Goal: Book appointment/travel/reservation

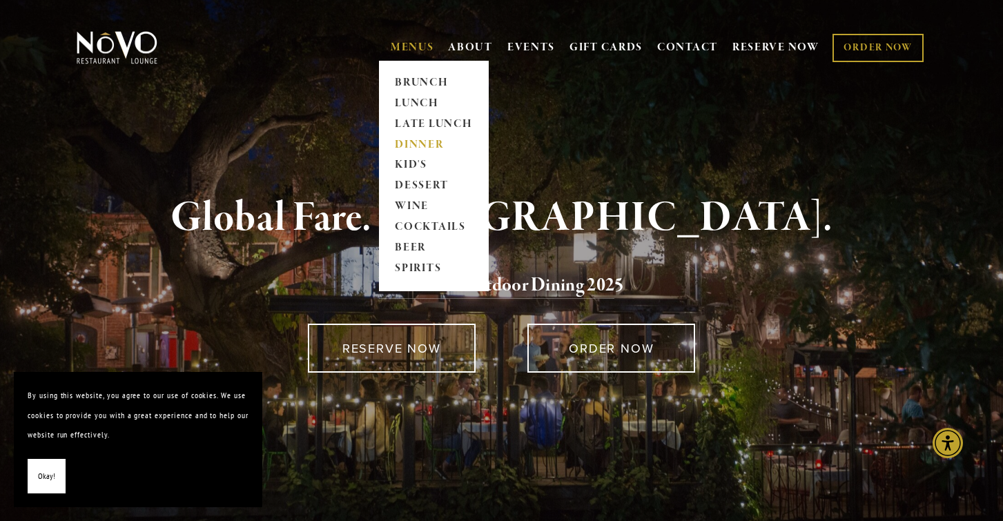
click at [412, 144] on link "DINNER" at bounding box center [434, 145] width 86 height 21
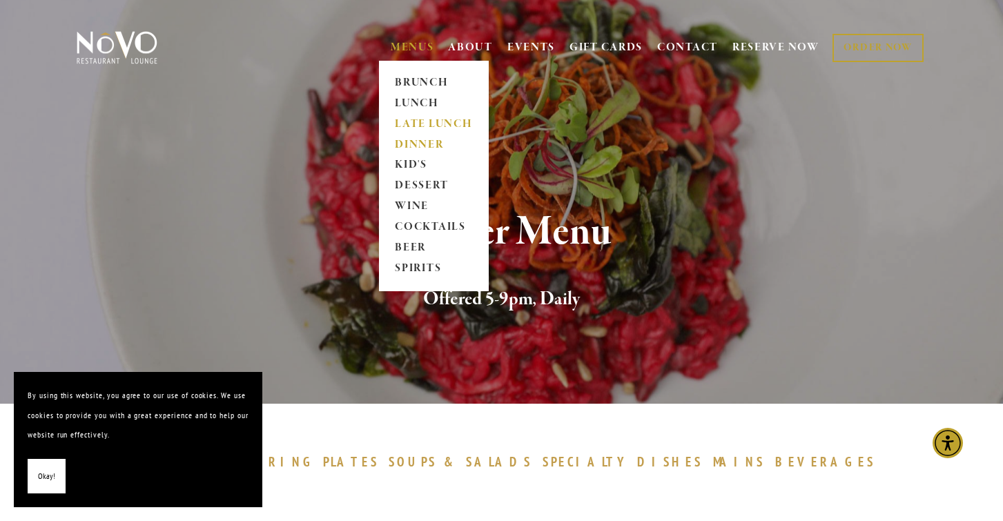
click at [444, 122] on link "LATE LUNCH" at bounding box center [434, 124] width 86 height 21
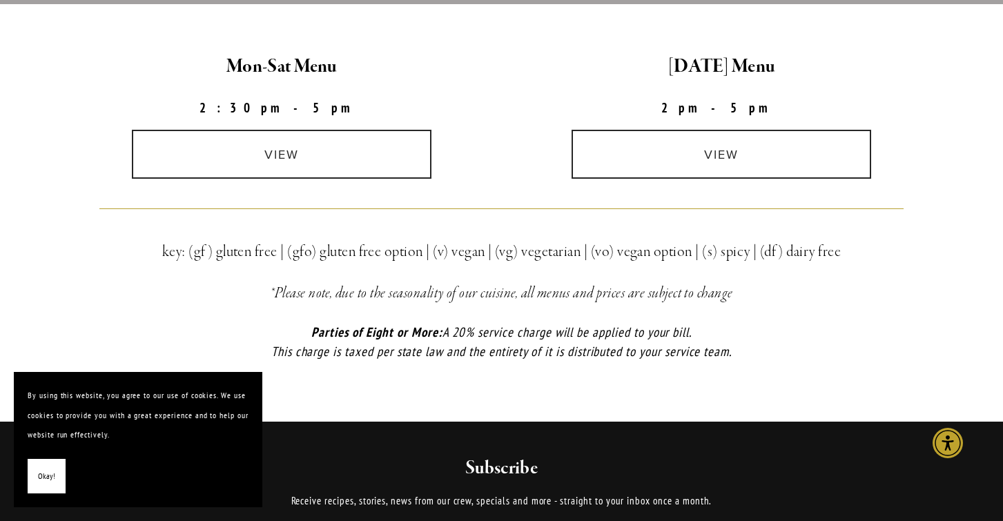
scroll to position [423, 0]
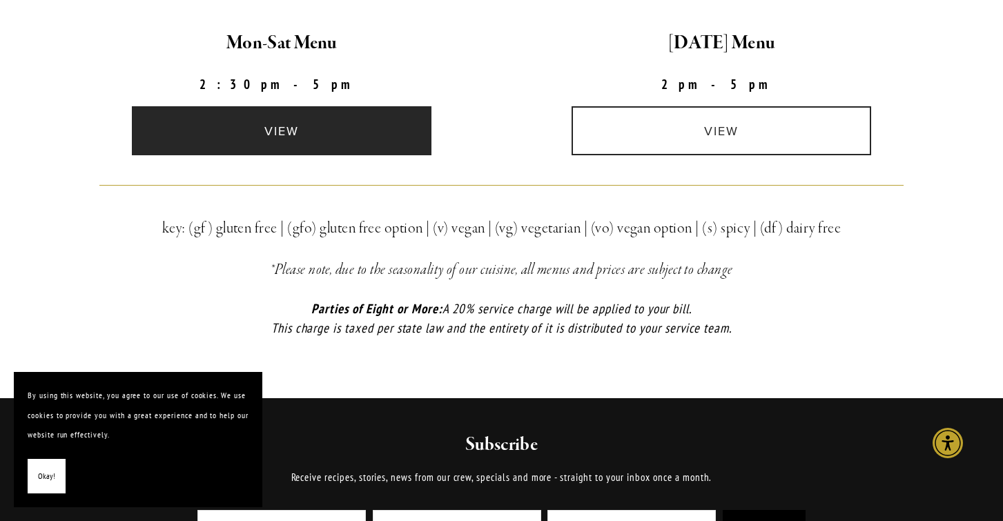
click at [385, 135] on link "view" at bounding box center [282, 130] width 300 height 49
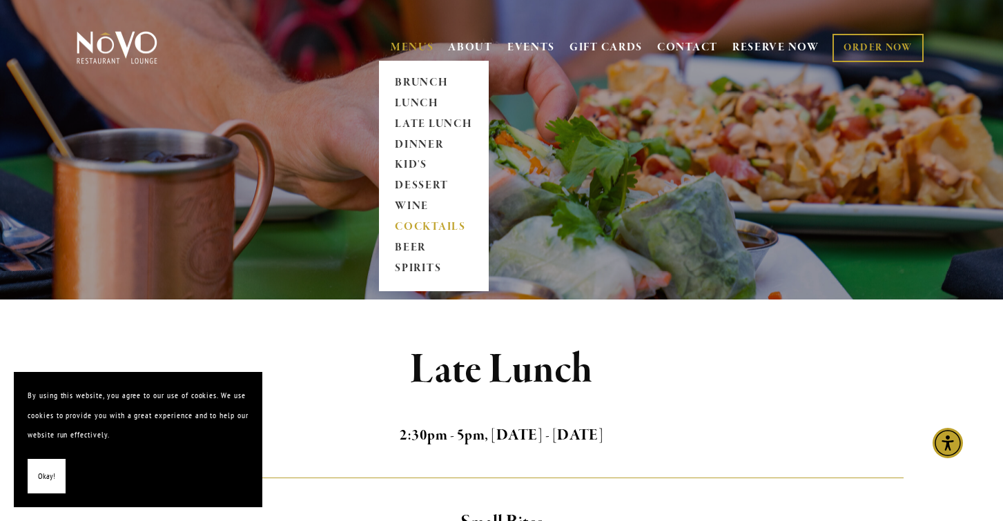
click at [420, 225] on link "COCKTAILS" at bounding box center [434, 227] width 86 height 21
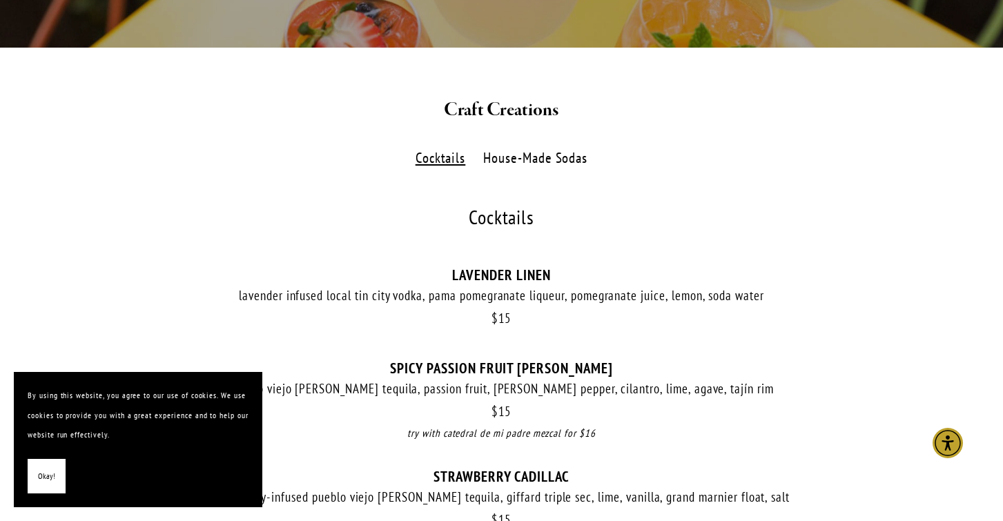
scroll to position [311, 0]
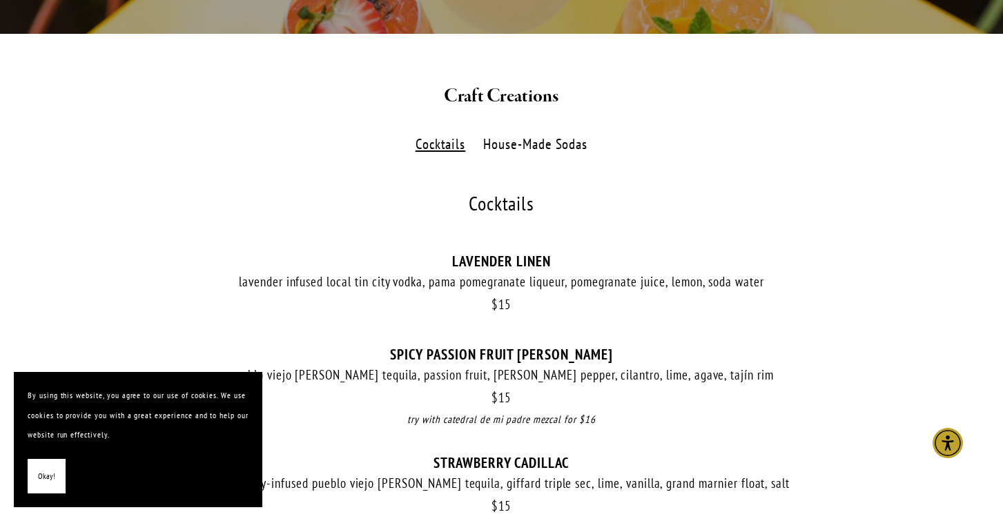
click at [542, 144] on label "House-Made Sodas" at bounding box center [535, 145] width 119 height 20
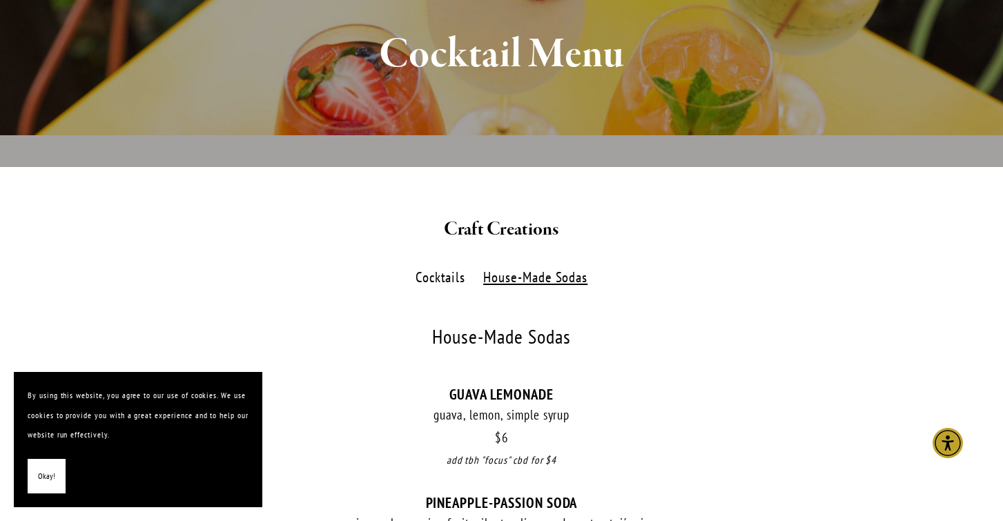
scroll to position [168, 0]
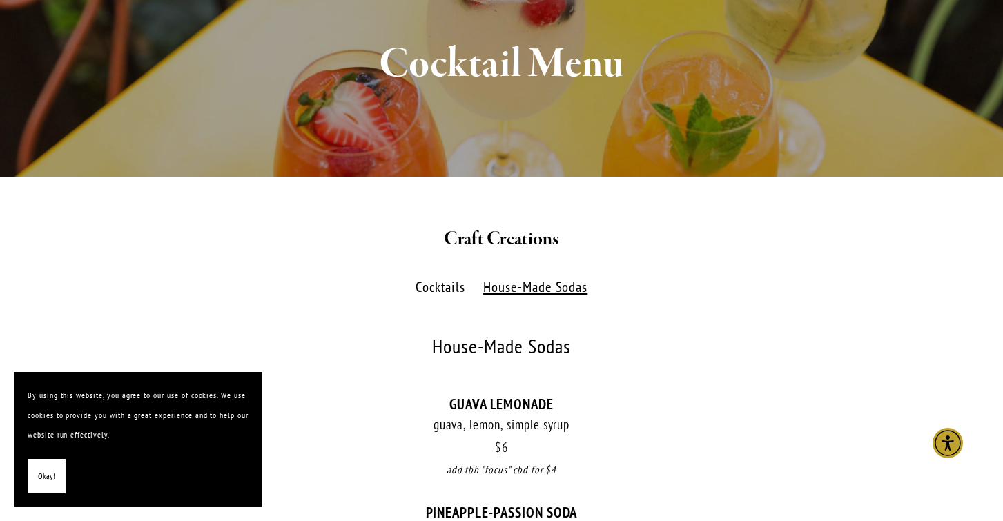
click at [448, 289] on label "Cocktails" at bounding box center [440, 287] width 64 height 20
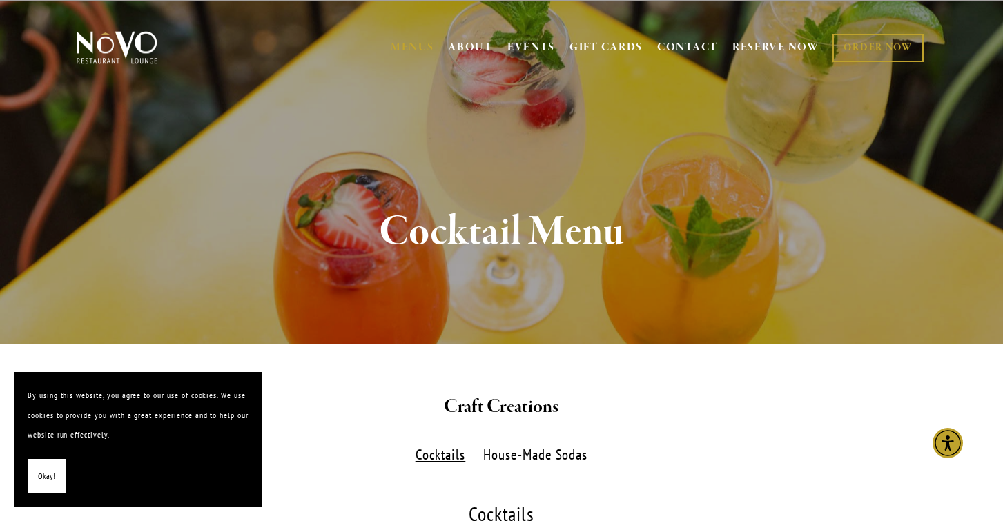
scroll to position [0, 0]
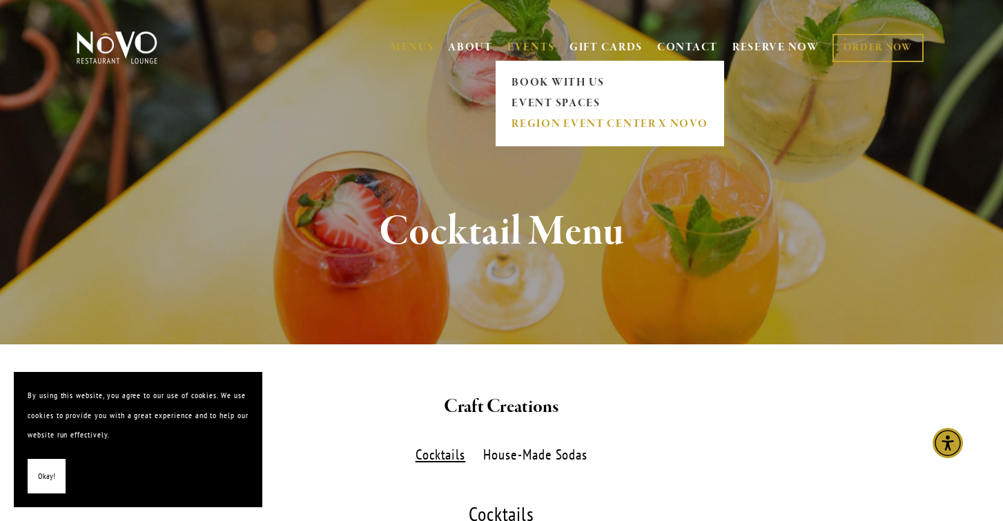
click at [545, 126] on link "REGION EVENT CENTER x NOVO" at bounding box center [609, 124] width 205 height 21
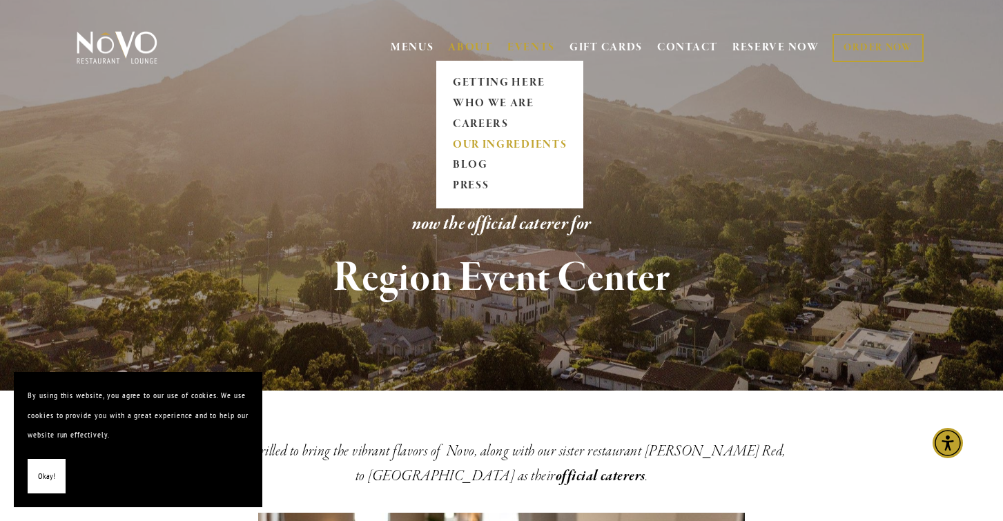
click at [491, 146] on link "OUR INGREDIENTS" at bounding box center [509, 145] width 123 height 21
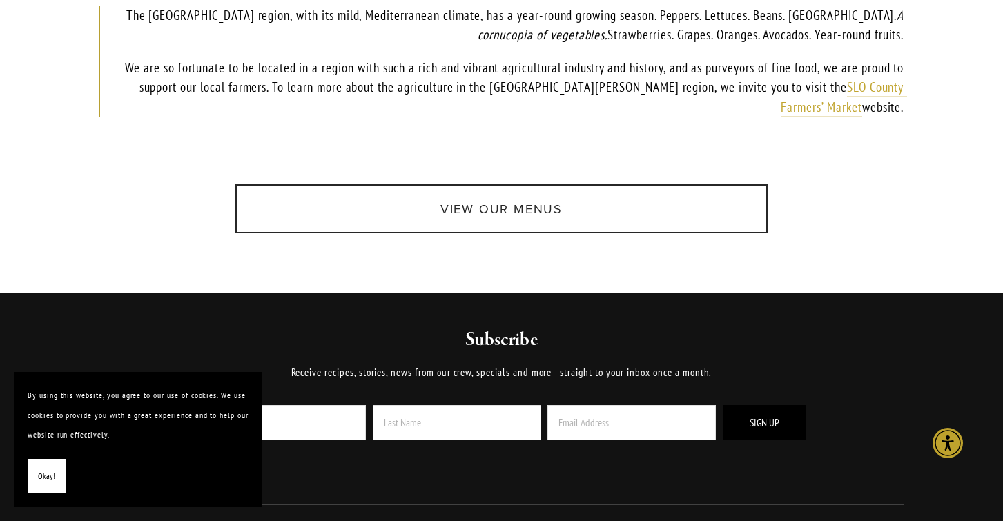
scroll to position [1003, 0]
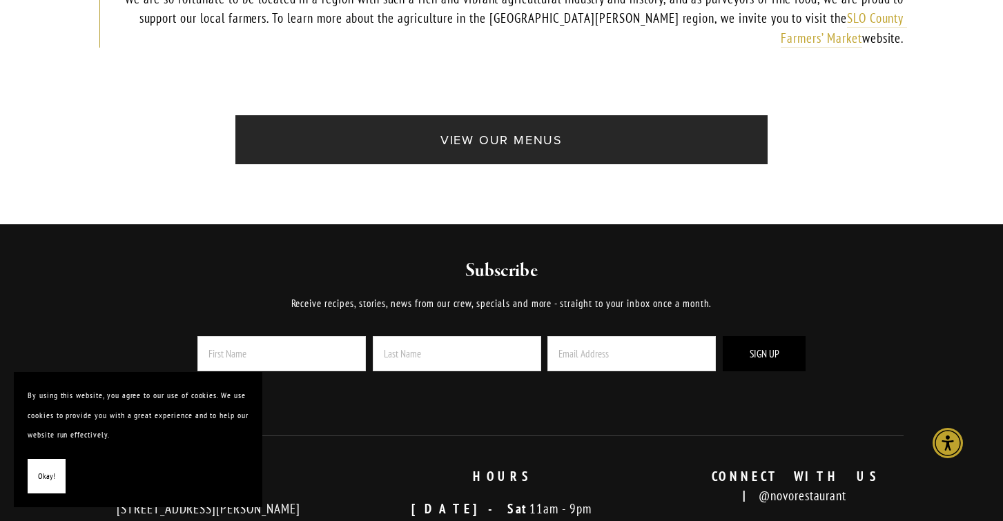
click at [458, 146] on link "View Our Menus" at bounding box center [501, 139] width 532 height 49
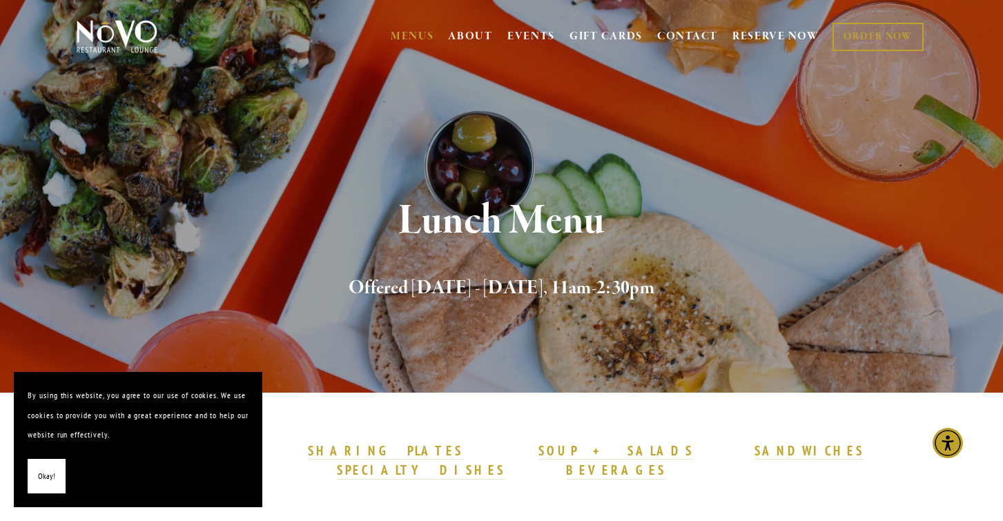
scroll to position [10, 0]
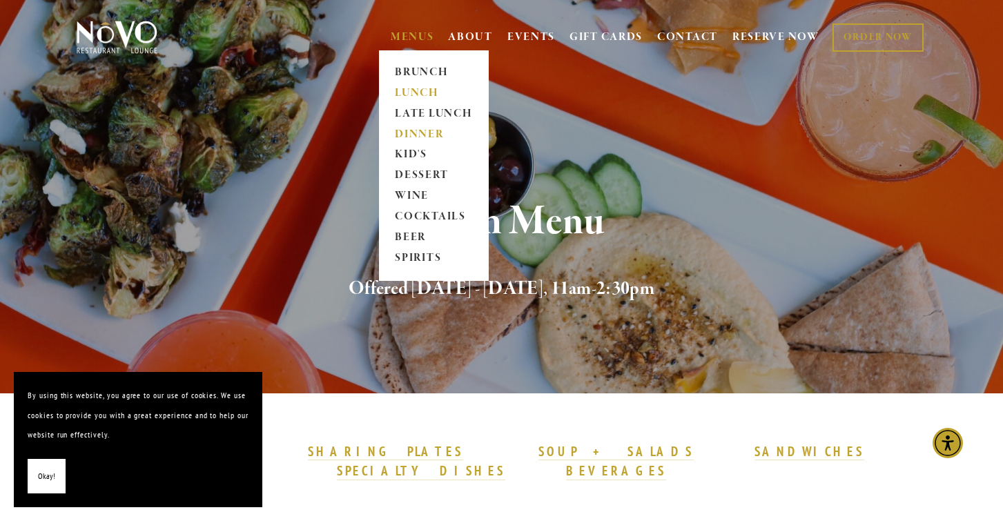
click at [413, 130] on link "DINNER" at bounding box center [434, 134] width 86 height 21
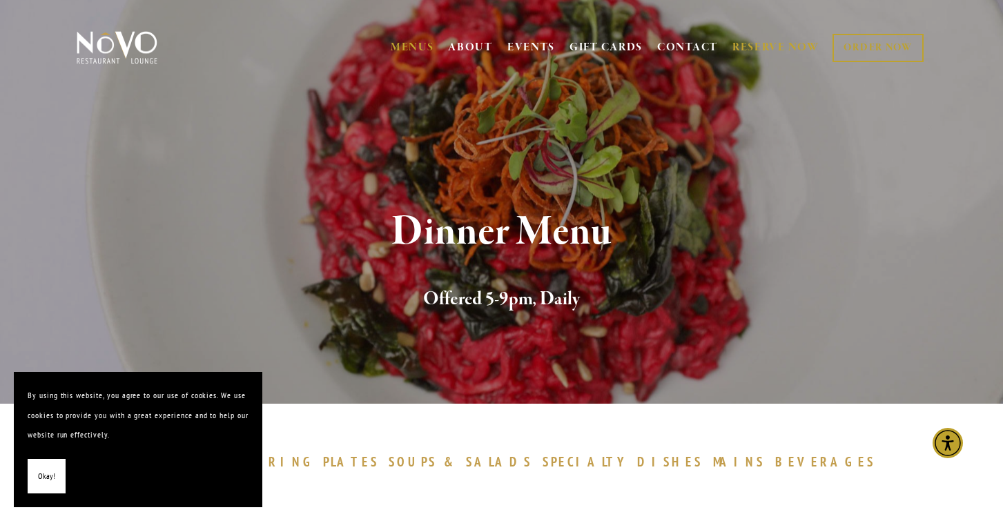
click at [767, 39] on link "RESERVE NOW" at bounding box center [775, 48] width 87 height 26
